Goal: Information Seeking & Learning: Learn about a topic

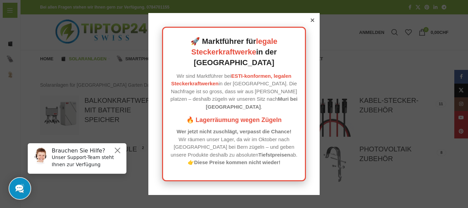
click at [309, 31] on div "🚀 Marktführer für legale Steckerkraftwerke in der Schweiz Wir sind Marktführer …" at bounding box center [233, 104] width 171 height 182
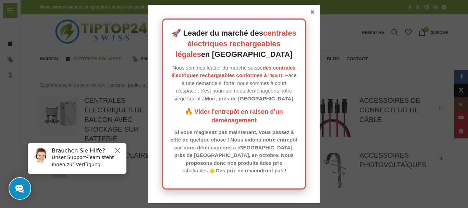
click at [311, 12] on icon at bounding box center [312, 11] width 3 height 3
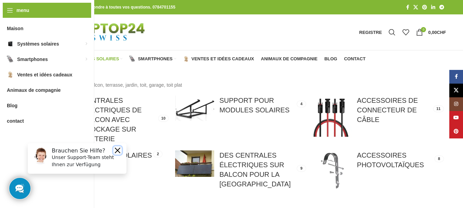
click at [116, 151] on button "Close" at bounding box center [117, 150] width 8 height 8
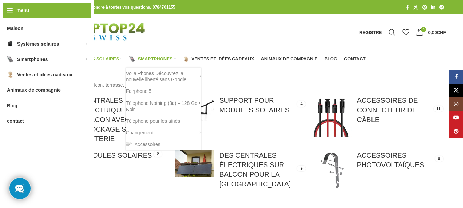
click at [152, 58] on font "Smartphones" at bounding box center [155, 58] width 35 height 5
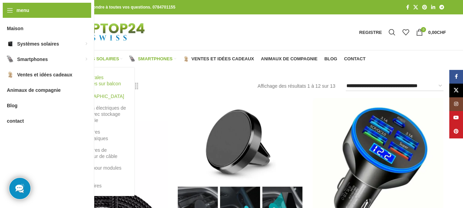
click at [94, 84] on font "Des centrales électriques sur balcon pour la [GEOGRAPHIC_DATA]" at bounding box center [99, 87] width 50 height 24
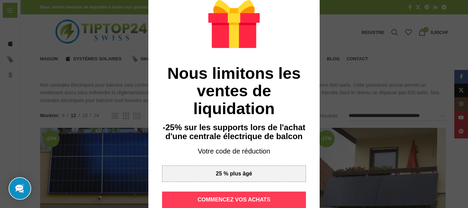
click at [261, 200] on font "COMMENCEZ VOS ACHATS" at bounding box center [234, 200] width 73 height 6
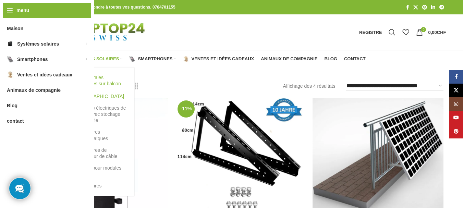
click at [96, 81] on font "Des centrales électriques sur balcon pour la [GEOGRAPHIC_DATA]" at bounding box center [100, 86] width 53 height 25
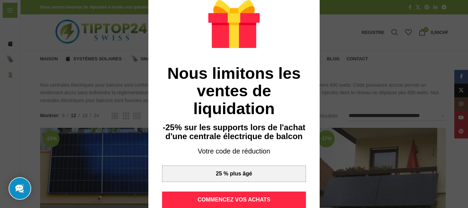
click at [312, 1] on div "Nous limitons les ventes de liquidation -25% sur les supports lors de l'achat d…" at bounding box center [233, 104] width 171 height 236
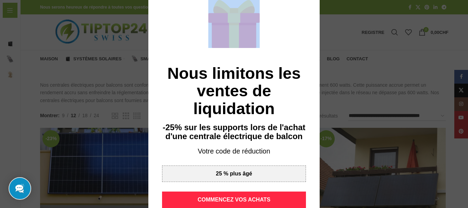
click at [312, 1] on div "Nous limitons les ventes de liquidation -25% sur les supports lors de l'achat d…" at bounding box center [233, 104] width 171 height 236
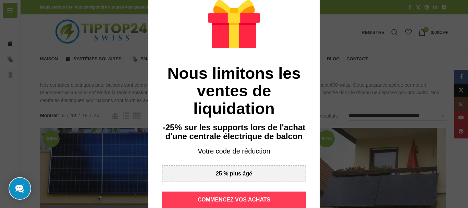
click at [252, 198] on font "COMMENCEZ VOS ACHATS" at bounding box center [234, 200] width 73 height 6
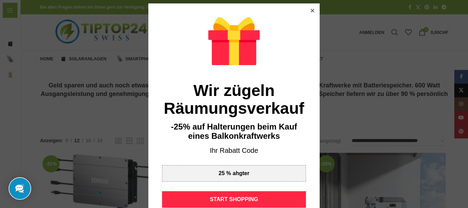
click at [311, 10] on icon at bounding box center [312, 10] width 3 height 3
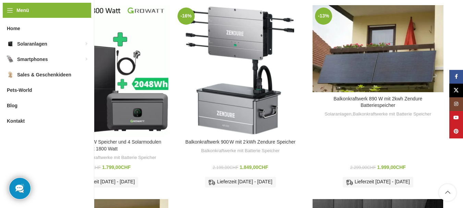
scroll to position [343, 0]
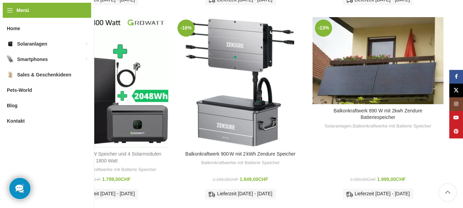
click at [109, 151] on link "Genehmigungsfrei 2 KW Speicher und 4 Solarmodulen mit 1800 Watt" at bounding box center [103, 157] width 117 height 12
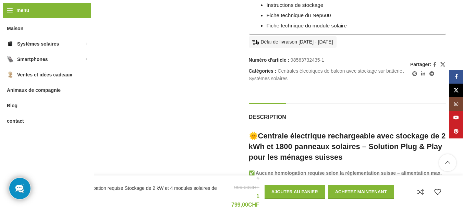
scroll to position [419, 0]
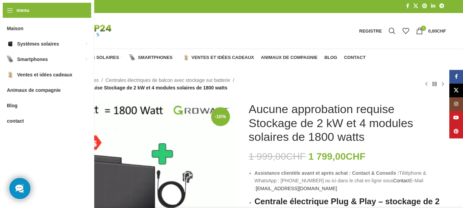
scroll to position [0, 0]
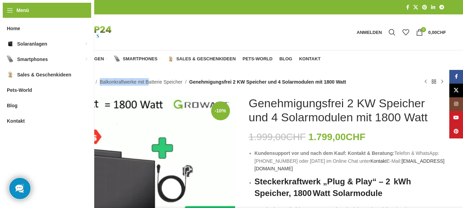
drag, startPoint x: 97, startPoint y: 81, endPoint x: 145, endPoint y: 79, distance: 48.0
click at [145, 79] on nav "Startseite Solaranlagen Balkonkraftwerke mit Batterie Speicher Genehmigungsfrei…" at bounding box center [192, 82] width 309 height 8
copy nav "Balkonkraftwerke mit"
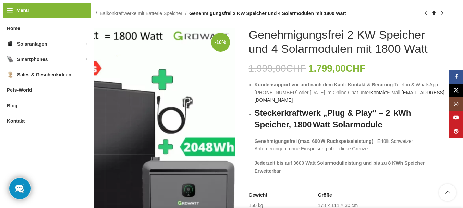
click at [366, 15] on div "Startseite Solaranlagen Balkonkraftwerke mit Batterie Speicher Genehmigungsfrei…" at bounding box center [242, 13] width 409 height 8
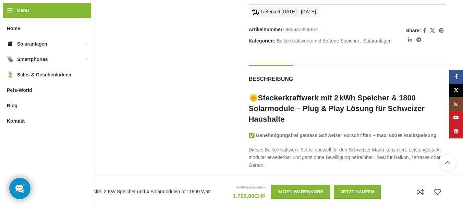
scroll to position [480, 0]
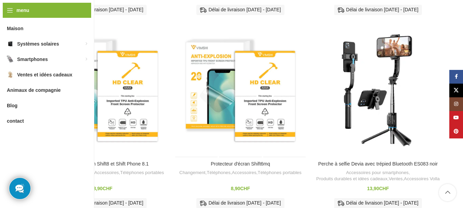
scroll to position [274, 0]
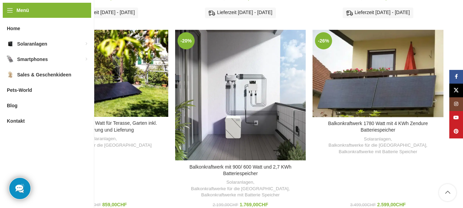
scroll to position [411, 0]
